Goal: Find contact information: Find contact information

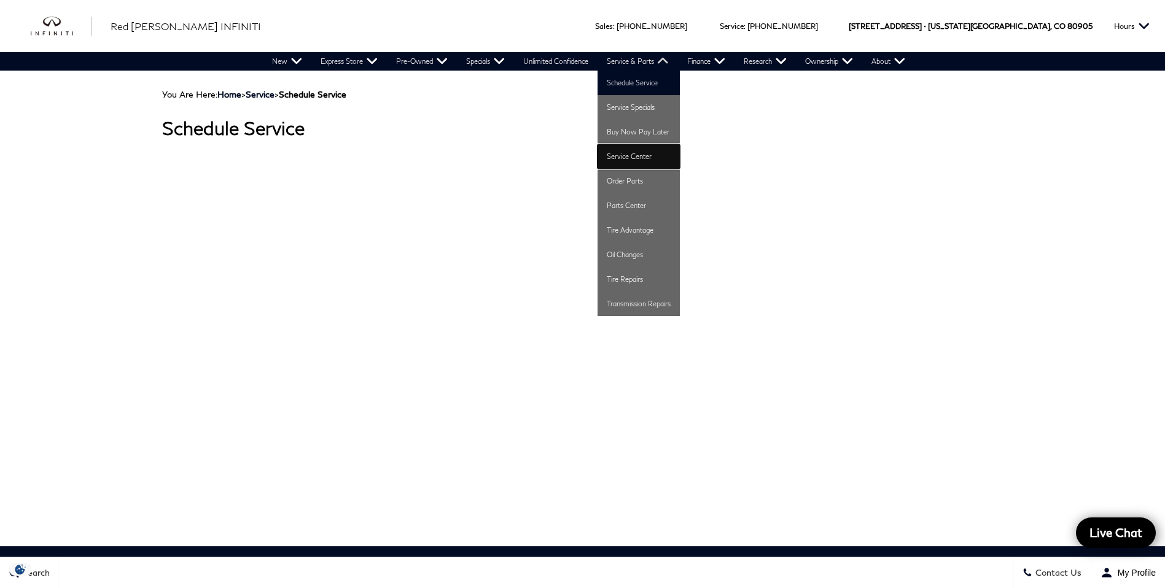
click at [629, 154] on link "Service Center" at bounding box center [638, 156] width 82 height 25
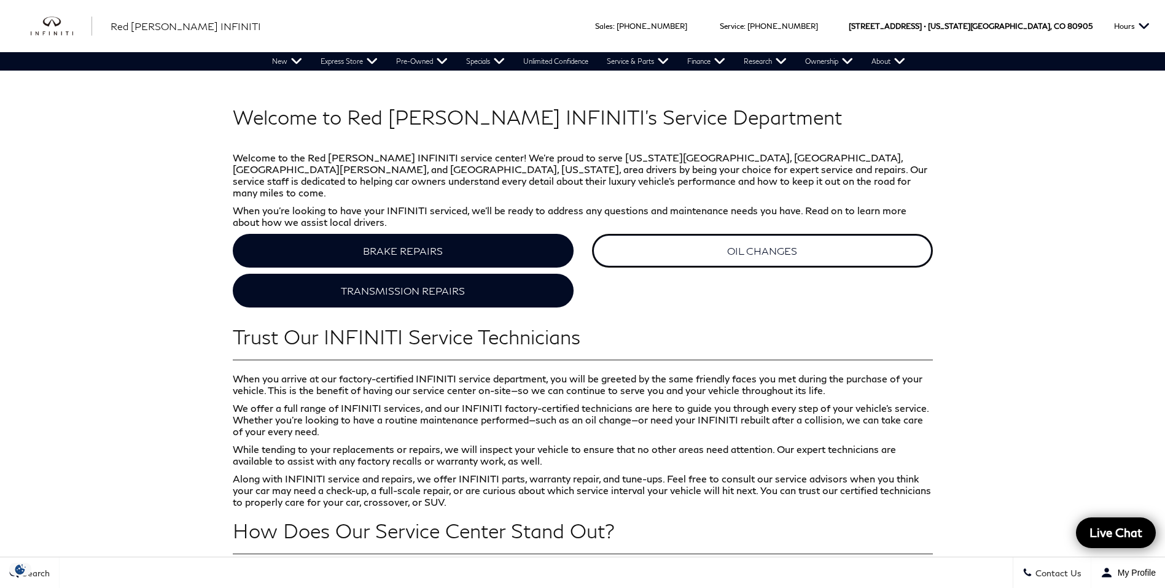
click at [748, 247] on link "OIL CHANGES" at bounding box center [762, 251] width 341 height 34
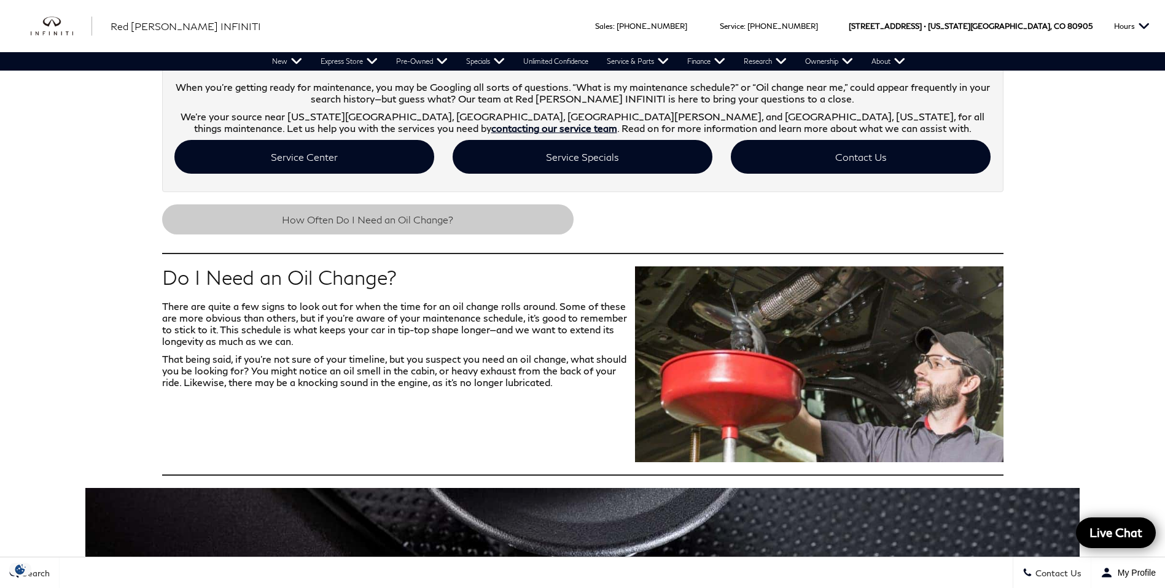
scroll to position [246, 0]
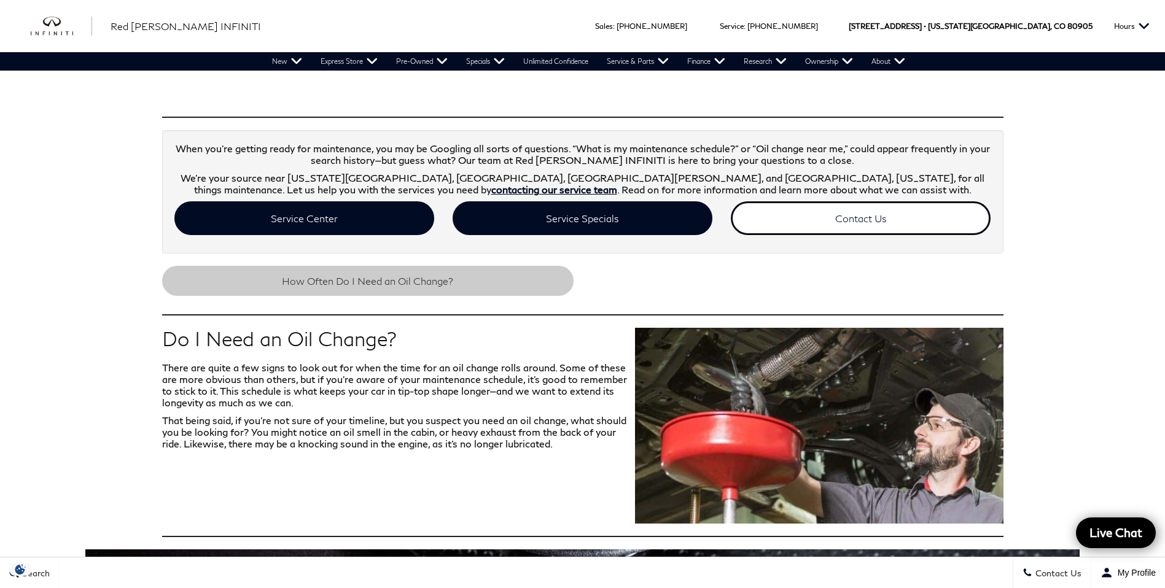
click at [775, 212] on link "Contact Us" at bounding box center [861, 218] width 260 height 34
